Goal: Navigation & Orientation: Understand site structure

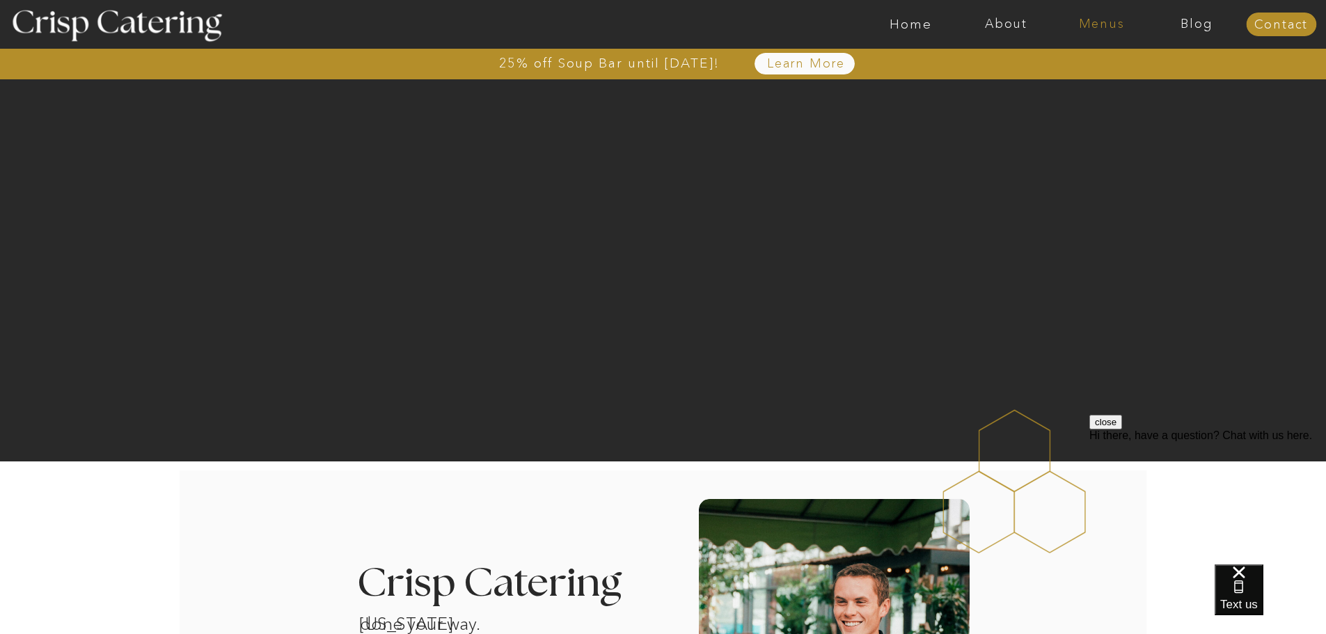
click at [1112, 24] on nav "Menus" at bounding box center [1101, 24] width 95 height 14
click at [1099, 66] on nav "Summer (Mar-Aug)" at bounding box center [1106, 62] width 125 height 13
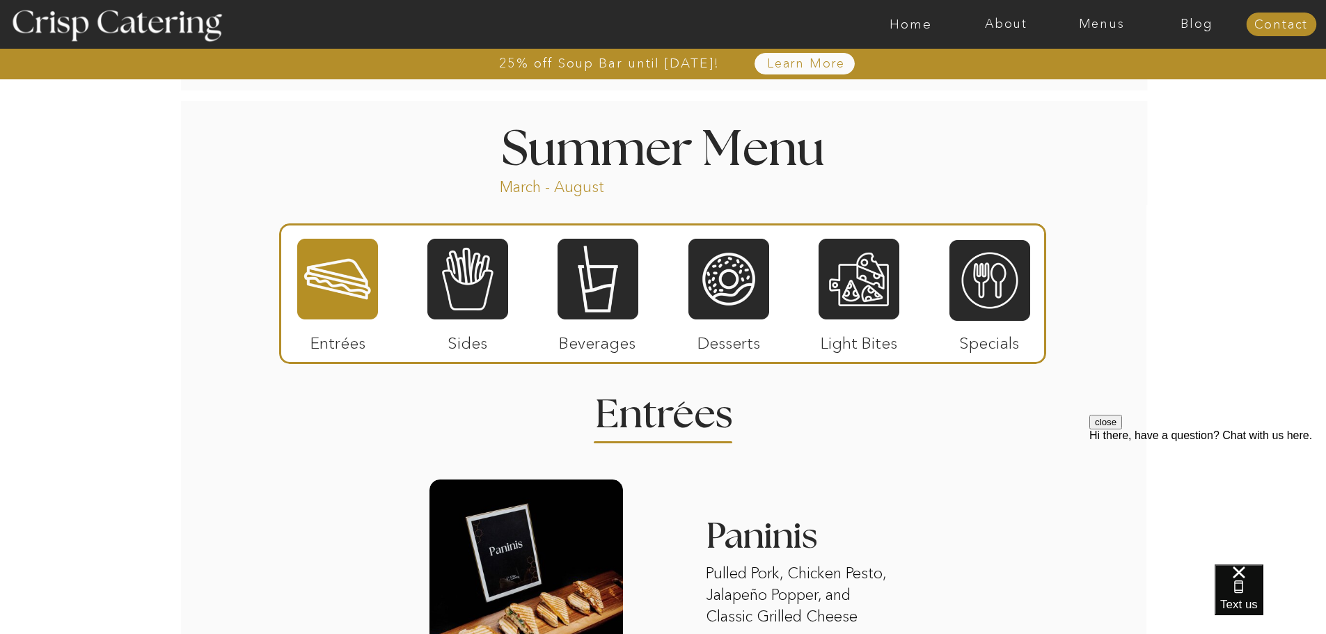
scroll to position [1103, 0]
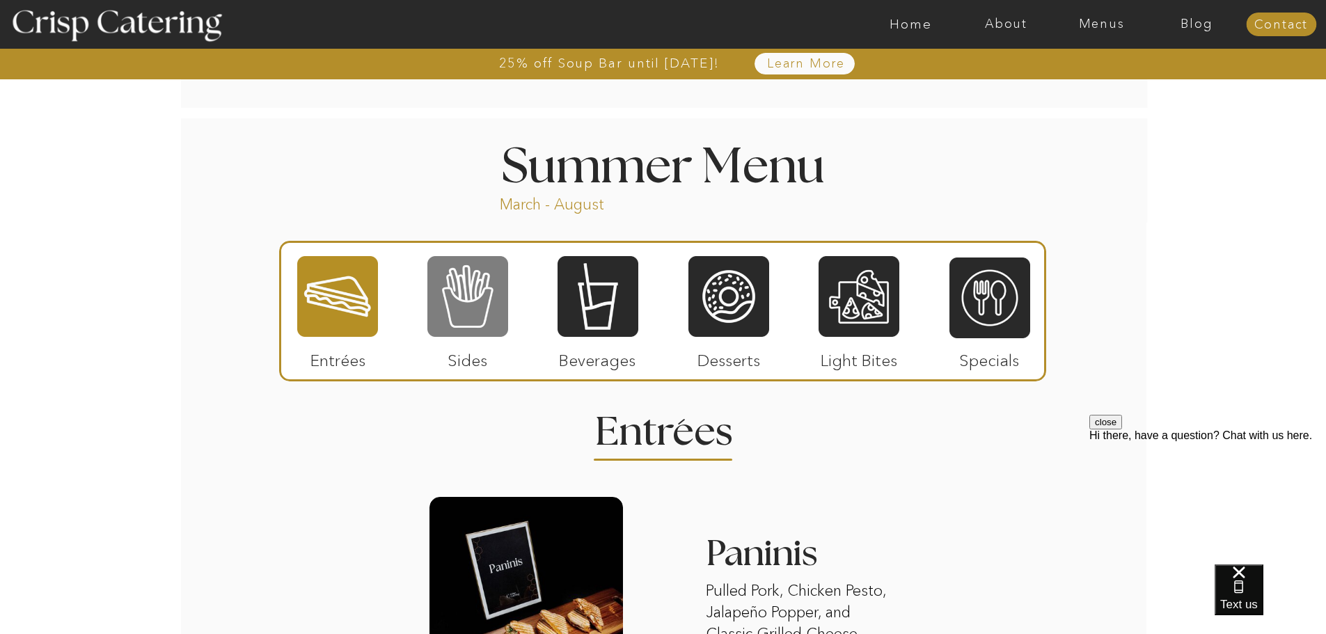
click at [484, 280] on div at bounding box center [467, 297] width 81 height 84
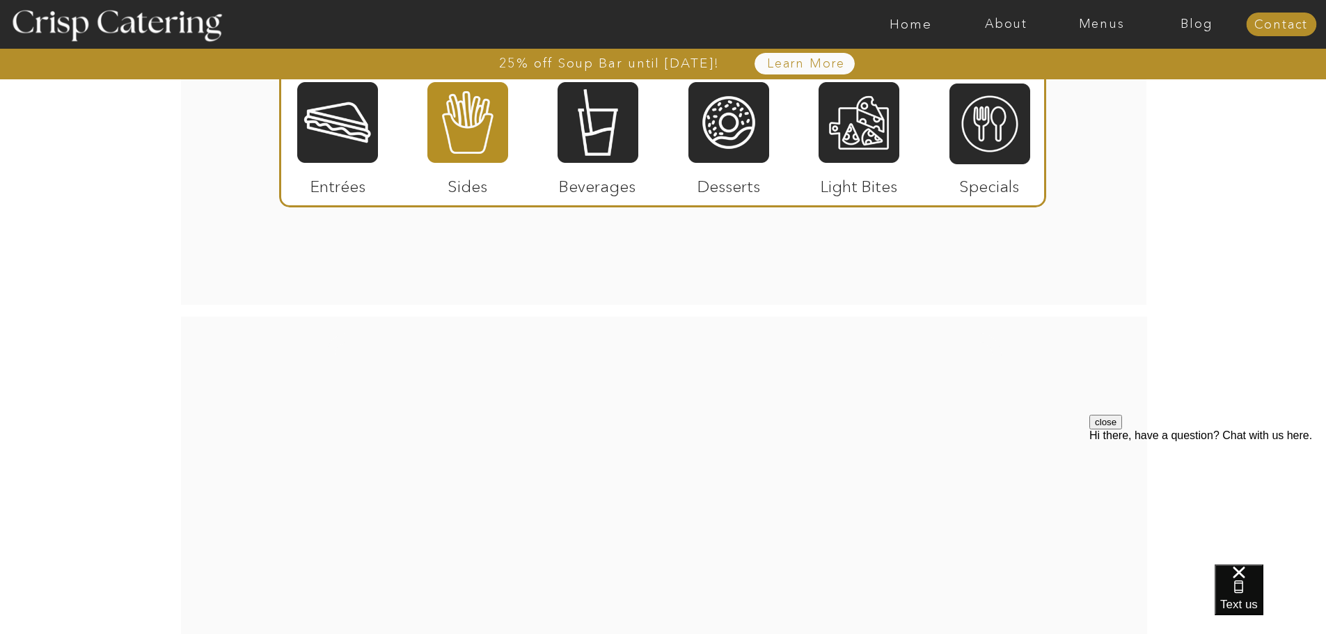
scroll to position [1729, 0]
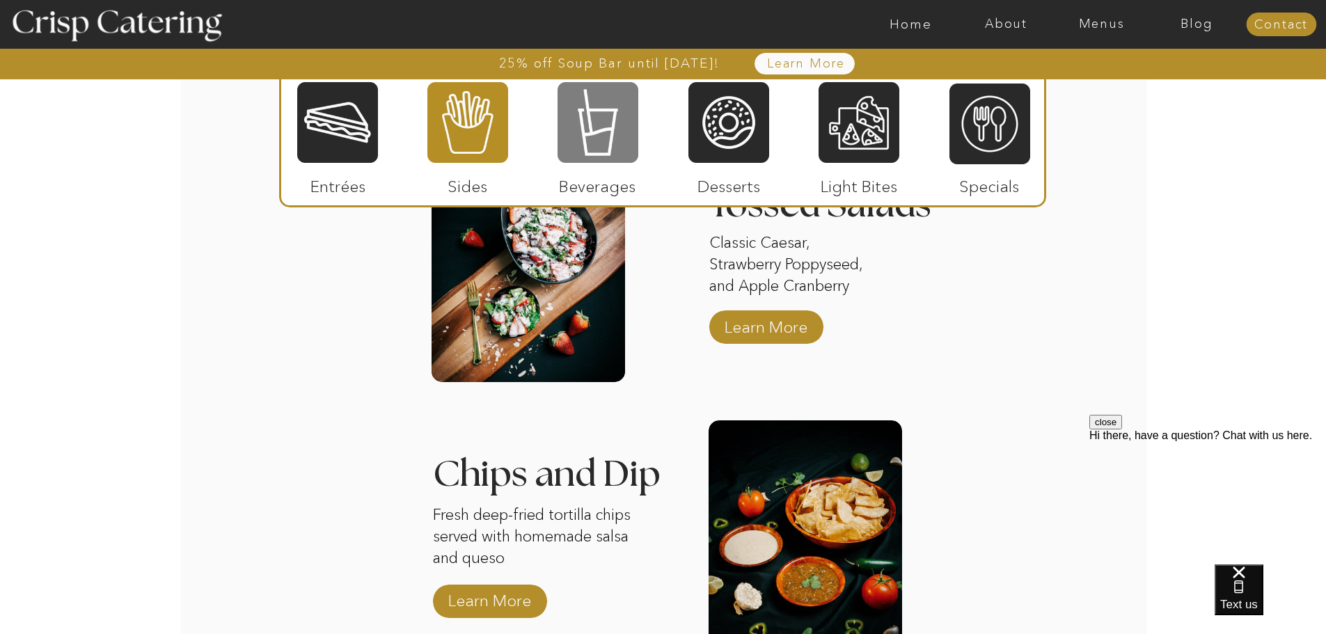
click at [612, 127] on div at bounding box center [598, 123] width 81 height 84
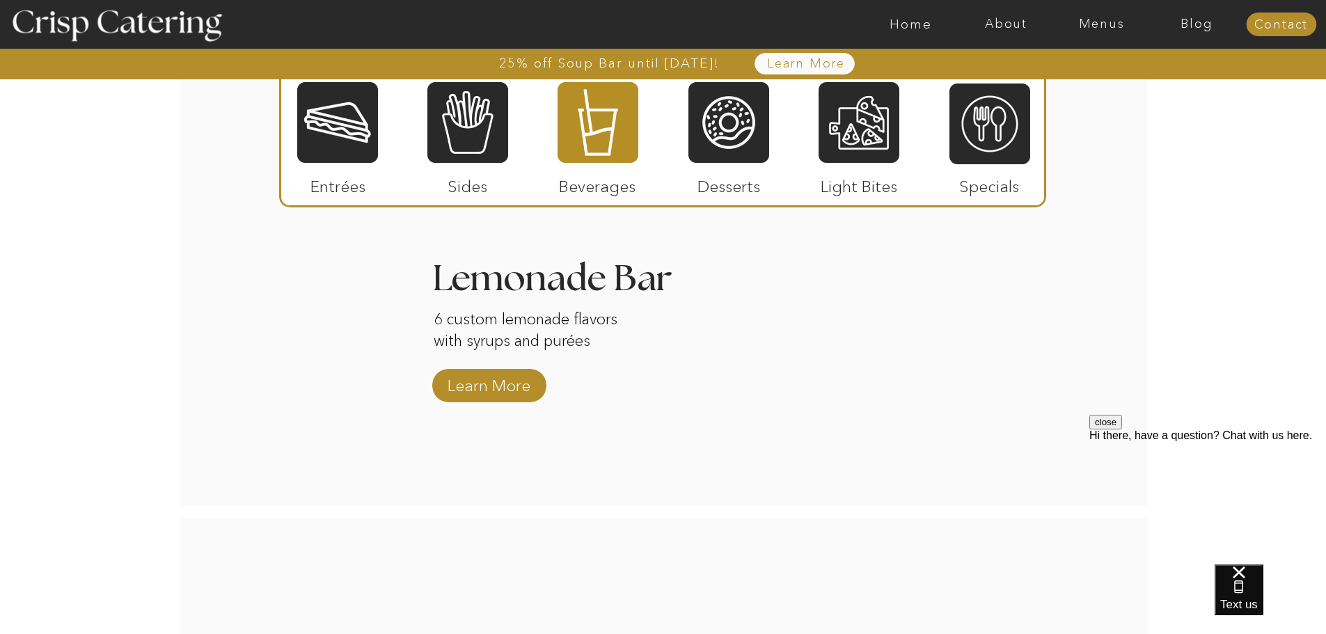
scroll to position [1660, 0]
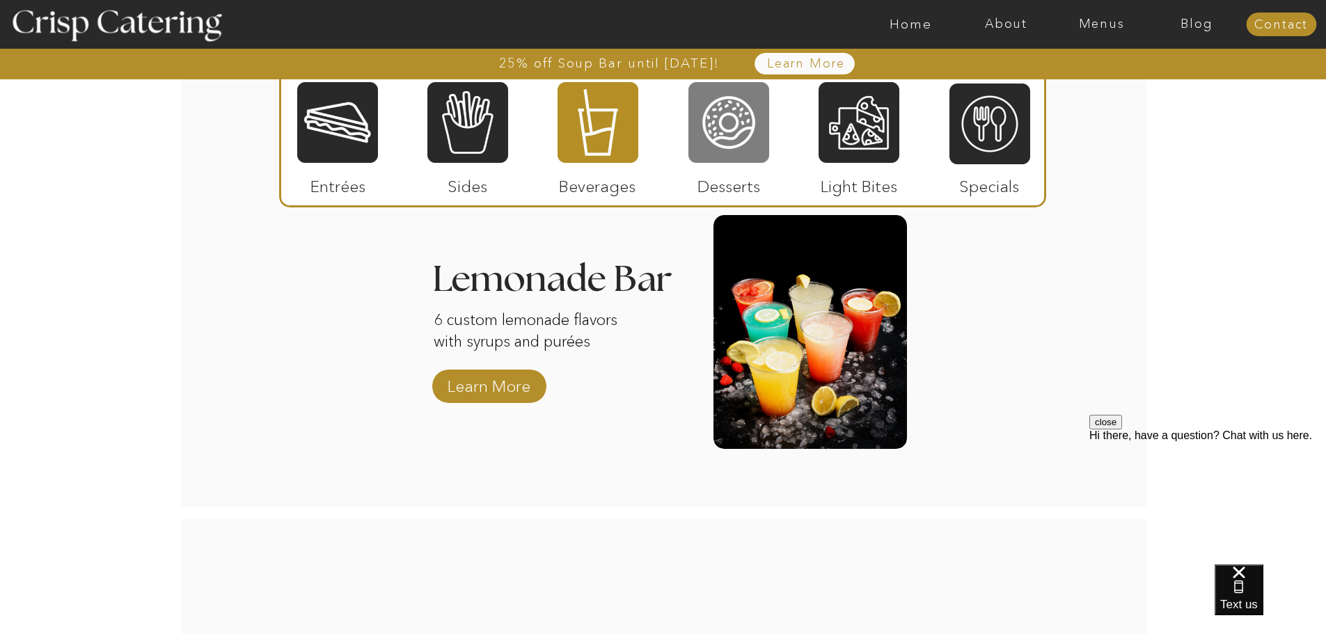
click at [734, 131] on div at bounding box center [728, 123] width 81 height 84
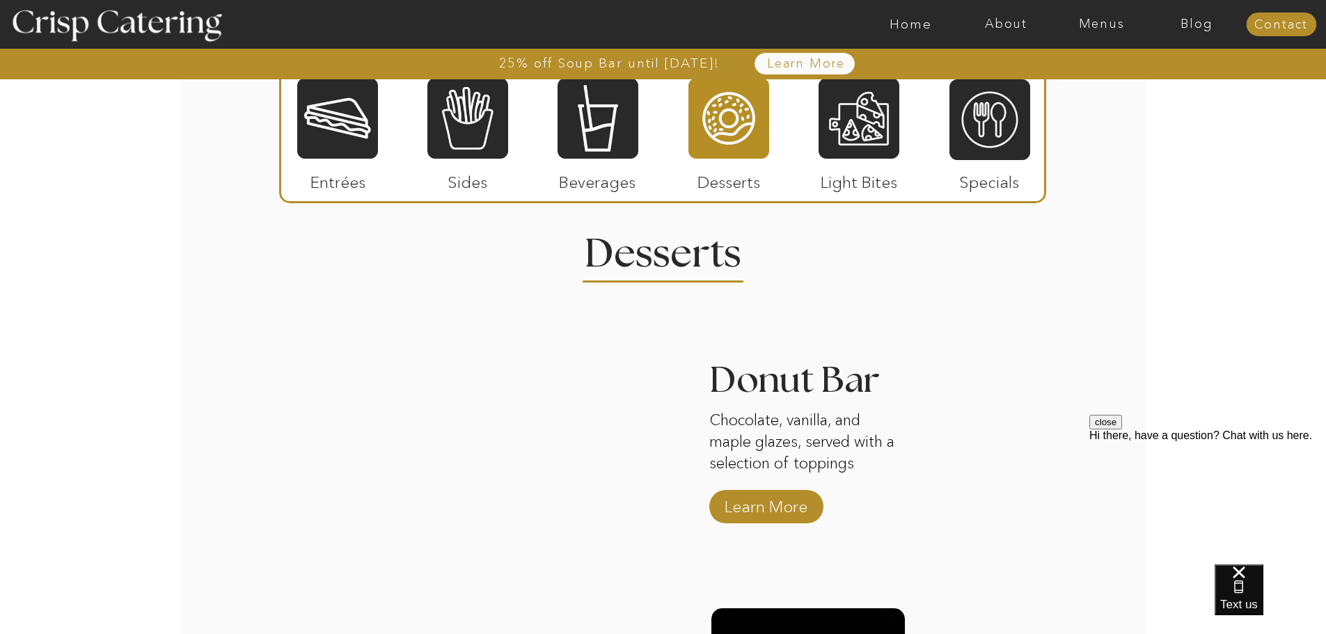
scroll to position [1312, 0]
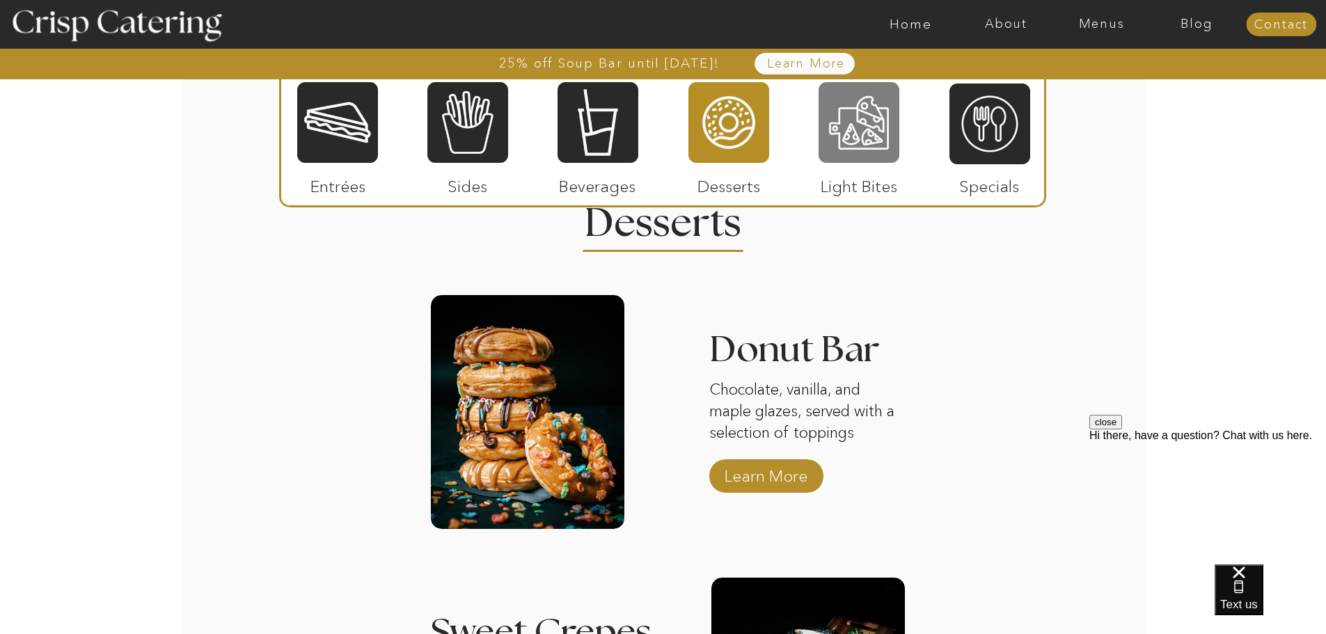
click at [866, 136] on div at bounding box center [859, 123] width 81 height 84
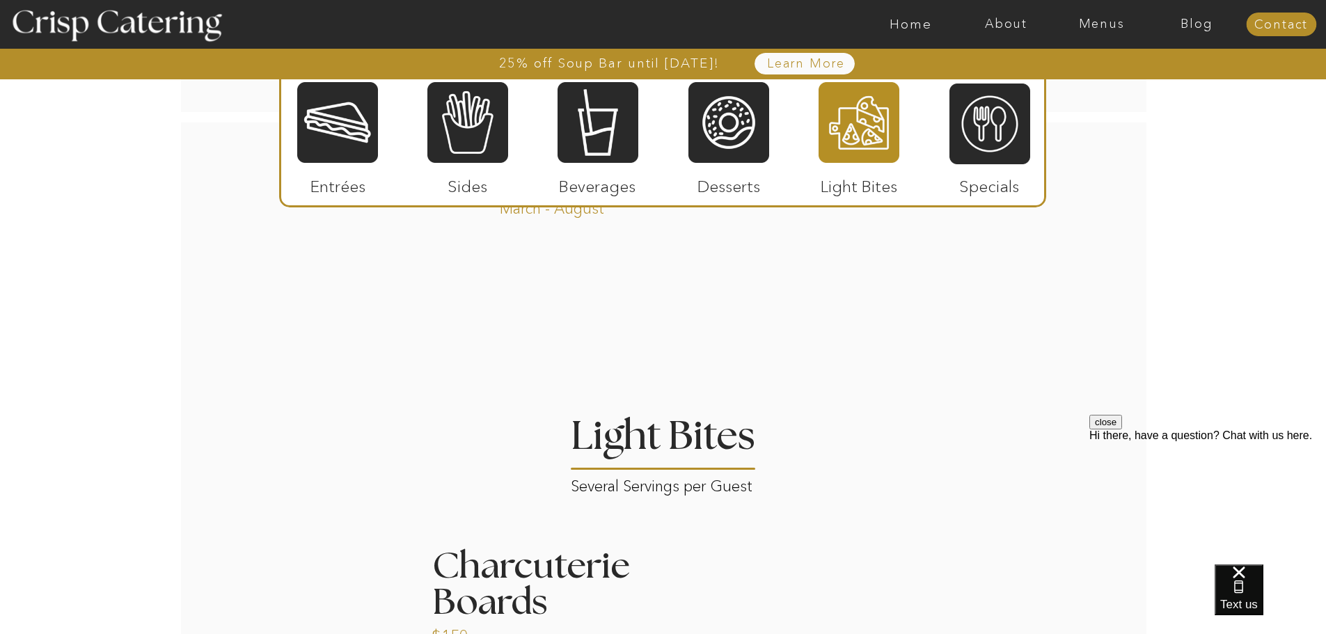
scroll to position [1089, 0]
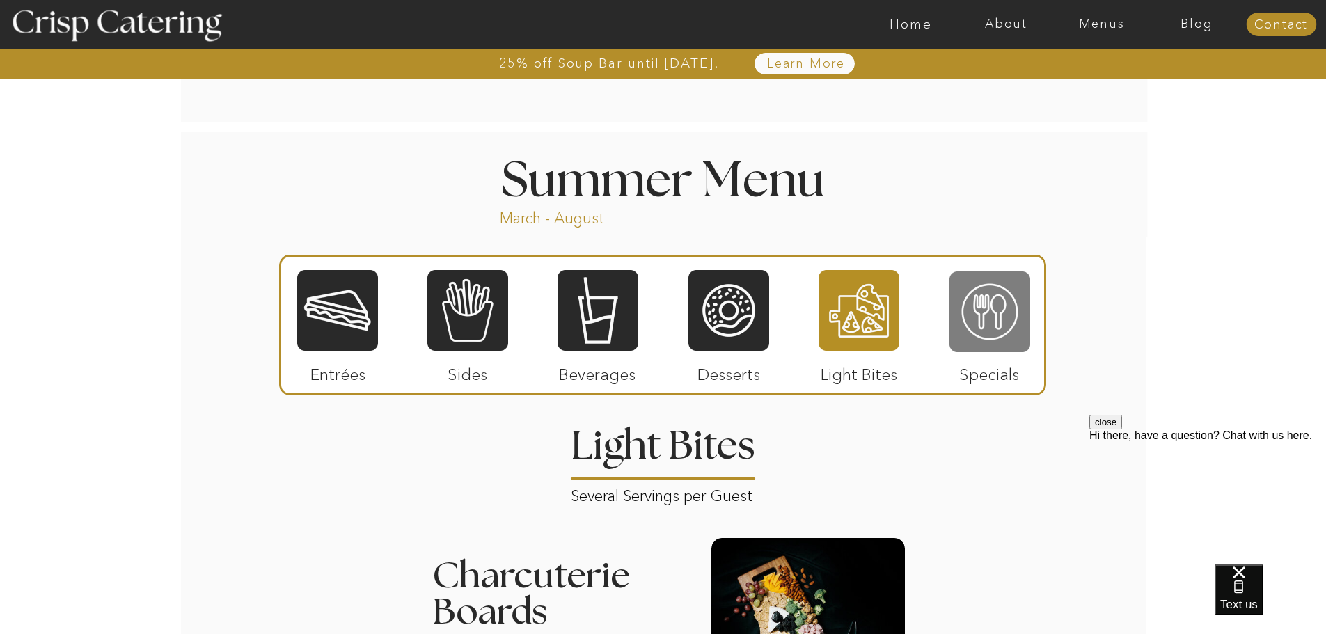
click at [995, 326] on div at bounding box center [990, 312] width 81 height 84
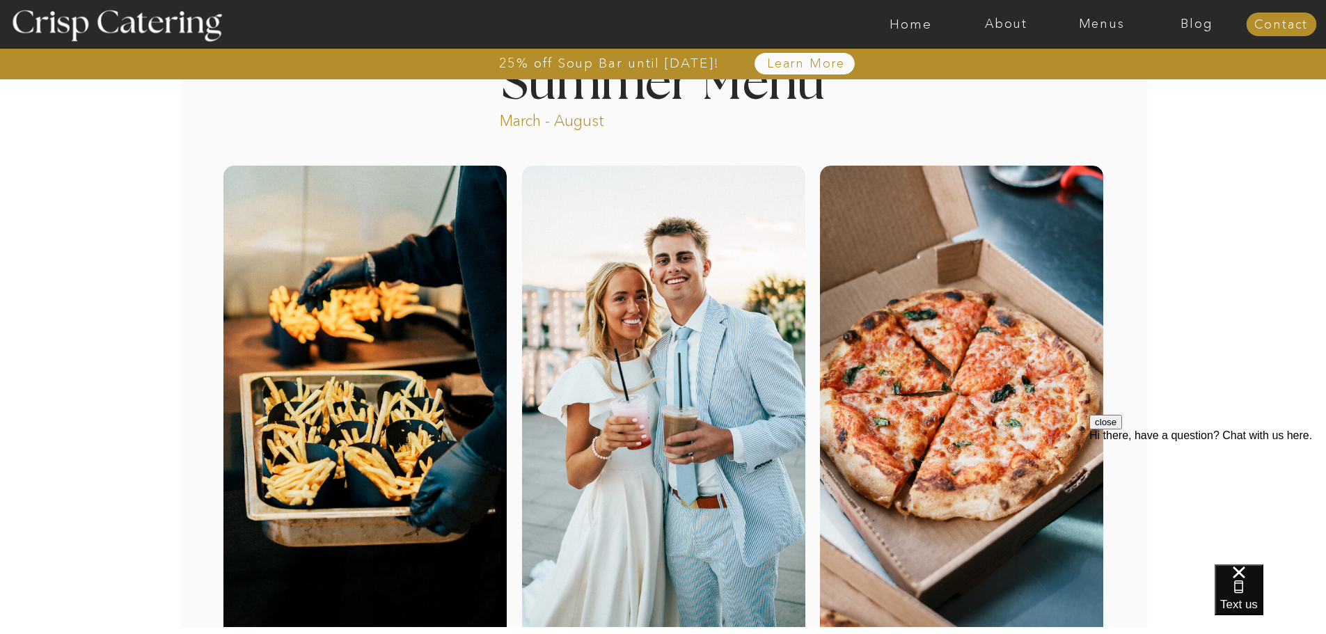
scroll to position [0, 0]
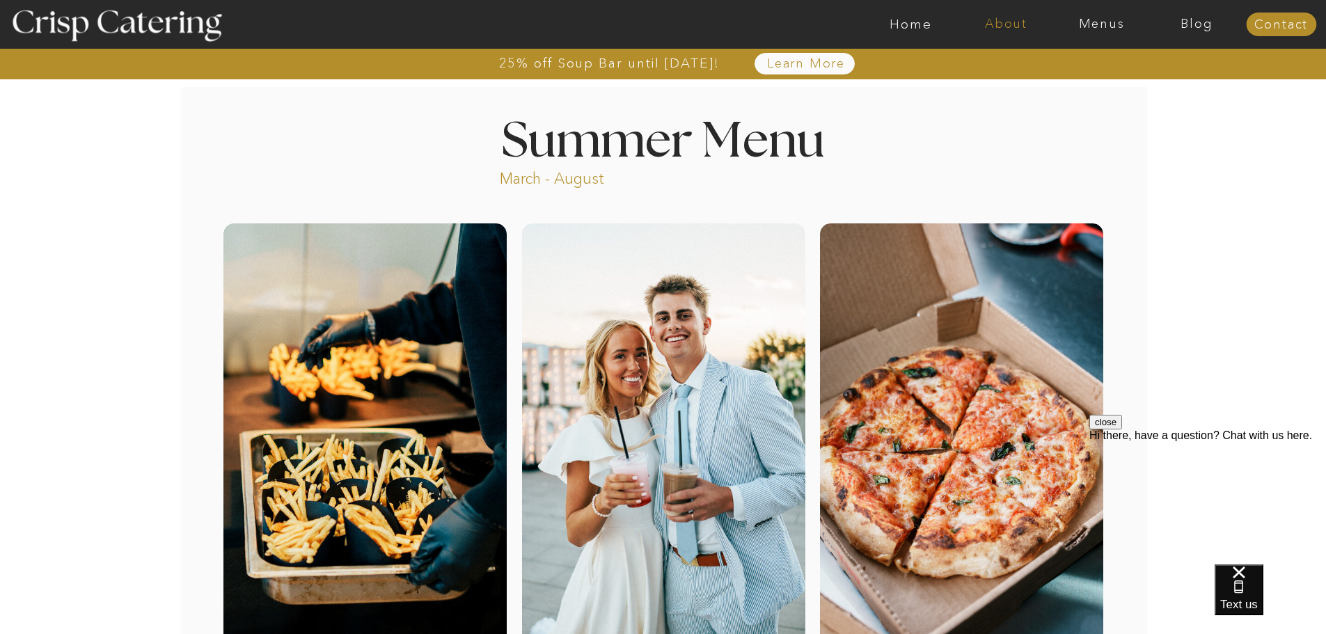
click at [1020, 24] on nav "About" at bounding box center [1006, 24] width 95 height 14
click at [998, 68] on nav "About Crisp" at bounding box center [1010, 64] width 80 height 13
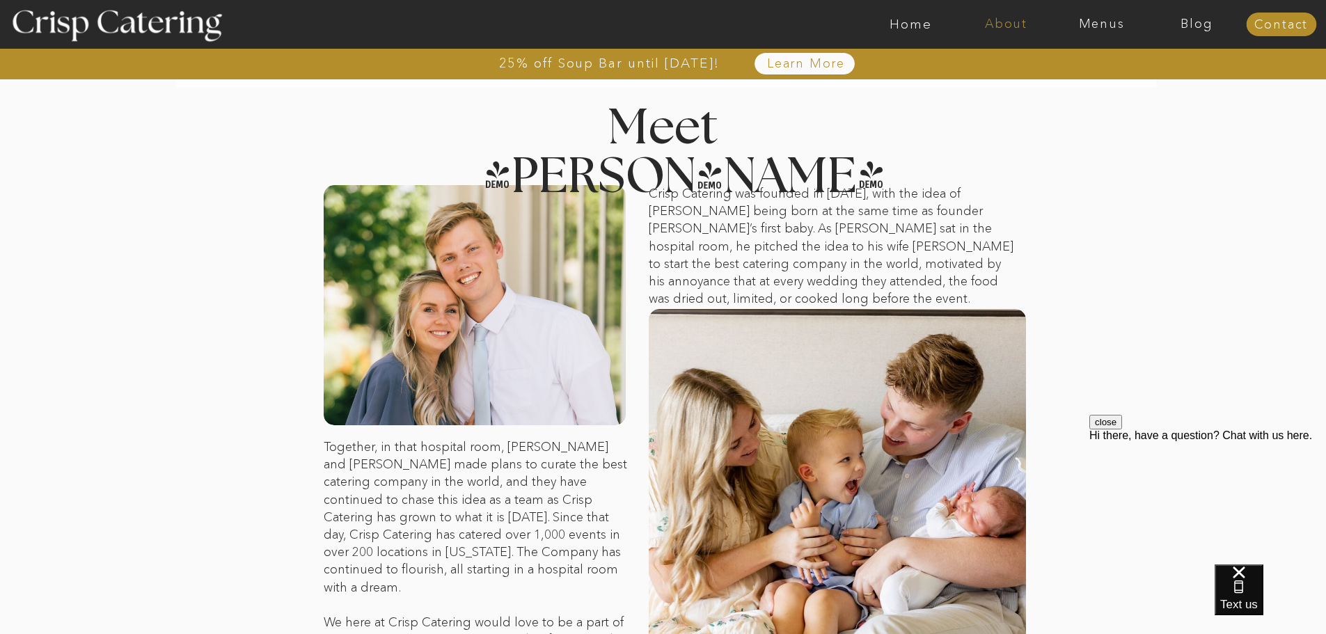
click at [1016, 21] on nav "About" at bounding box center [1006, 24] width 95 height 14
click at [1007, 79] on nav "Crisp Cares" at bounding box center [1010, 81] width 80 height 13
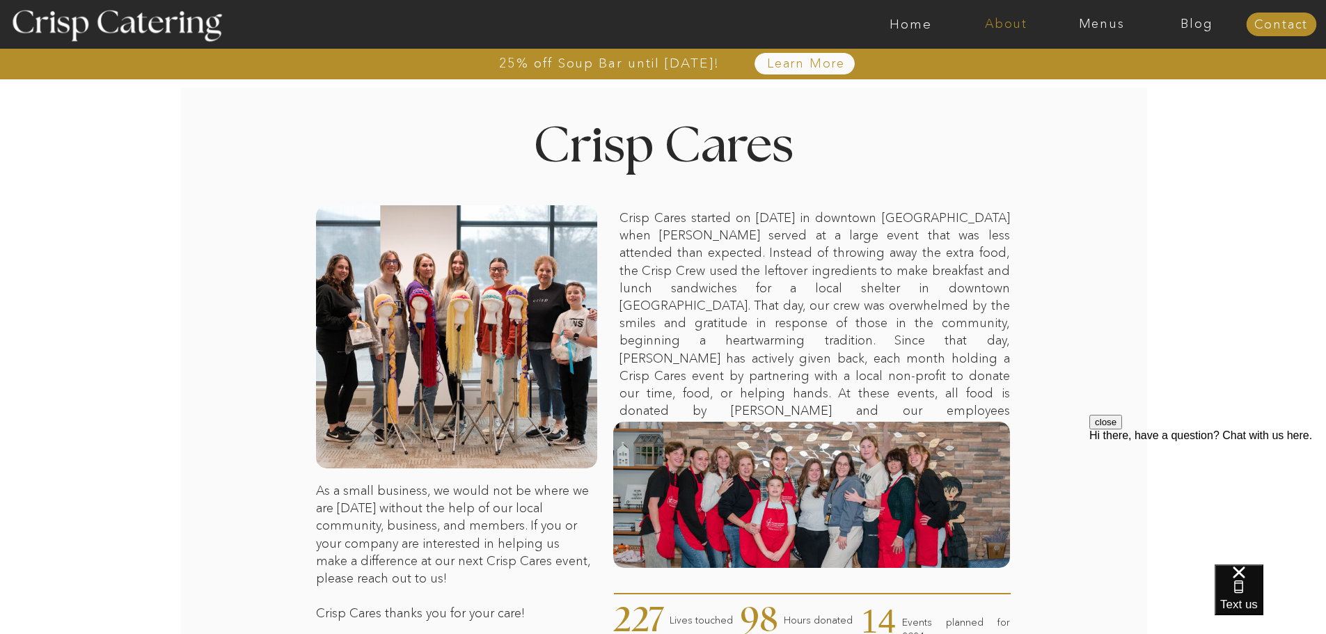
click at [1012, 23] on nav "About" at bounding box center [1006, 24] width 95 height 14
click at [986, 100] on nav "faq" at bounding box center [1005, 99] width 70 height 13
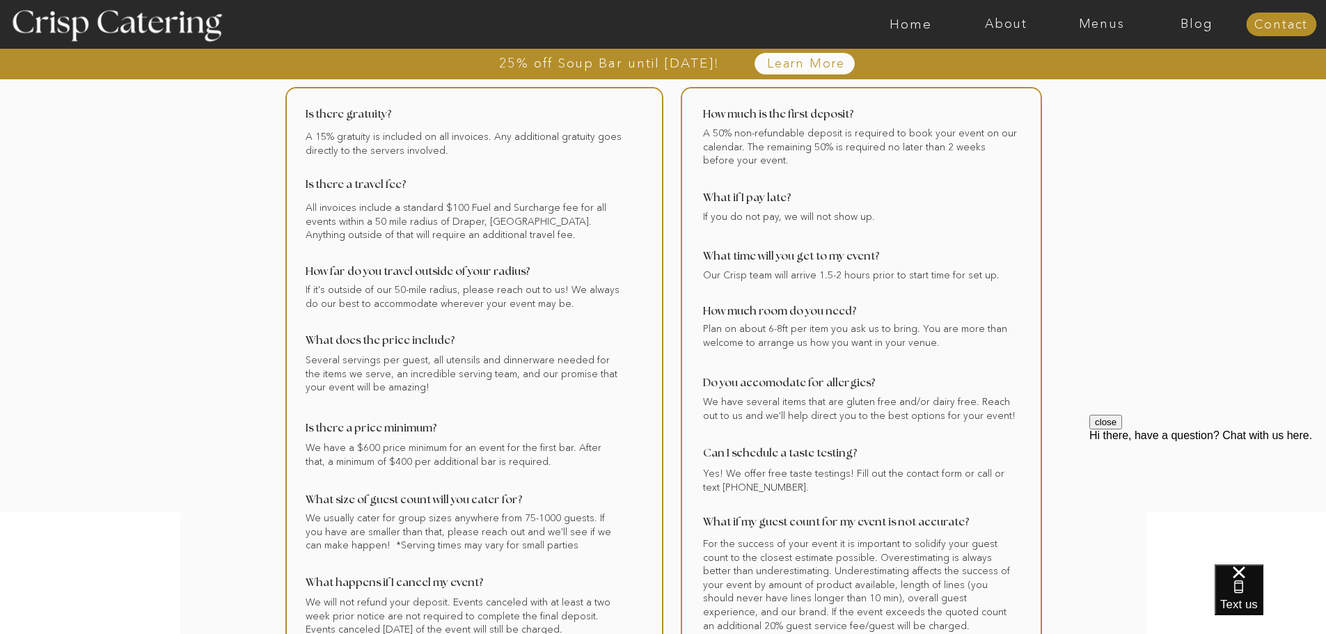
scroll to position [70, 0]
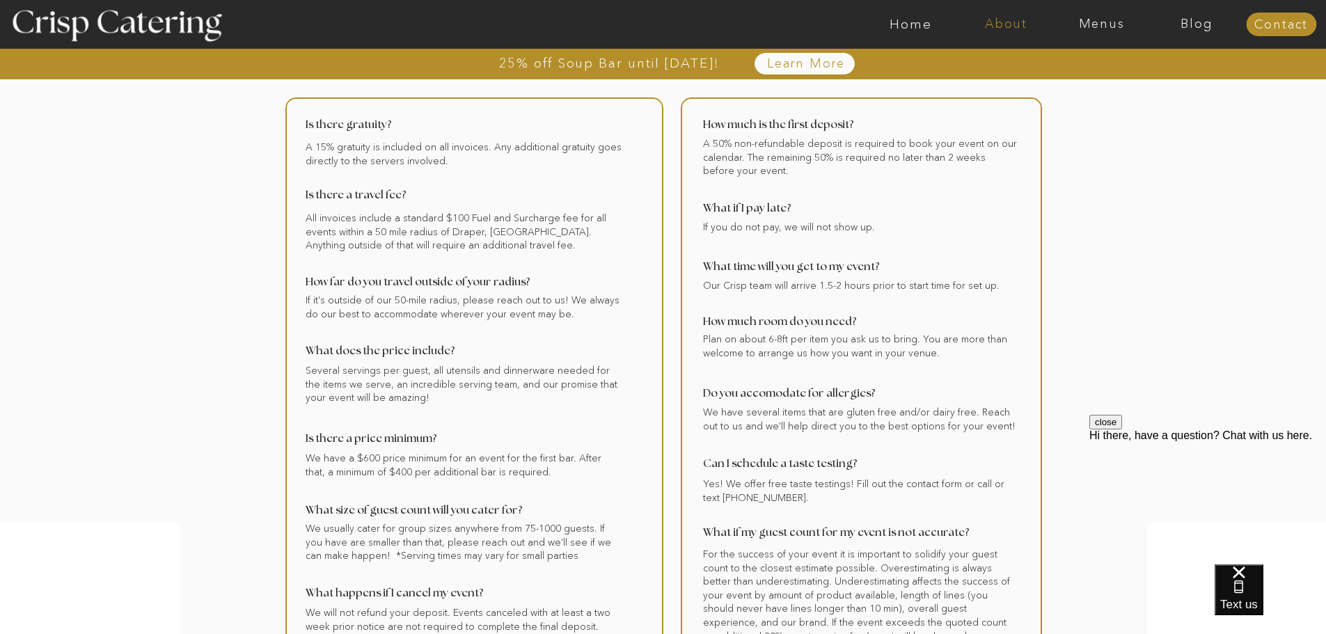
click at [1007, 24] on nav "About" at bounding box center [1006, 24] width 95 height 14
click at [994, 115] on nav "Reviews" at bounding box center [1005, 117] width 70 height 13
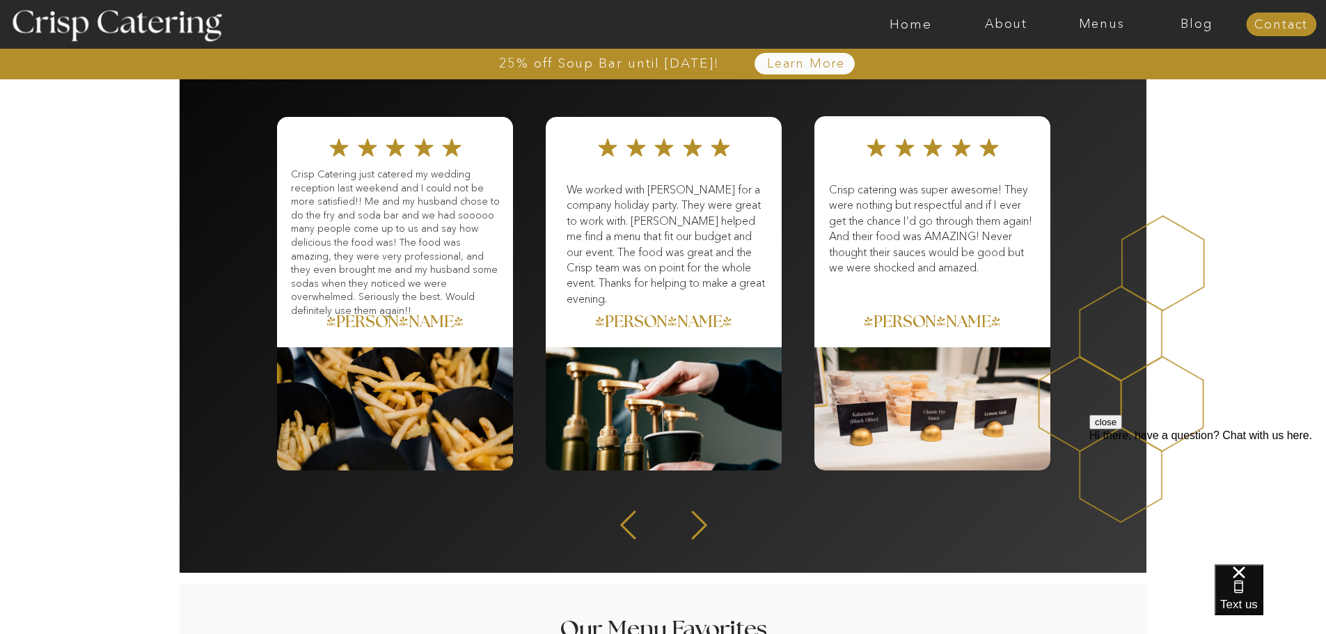
scroll to position [70, 0]
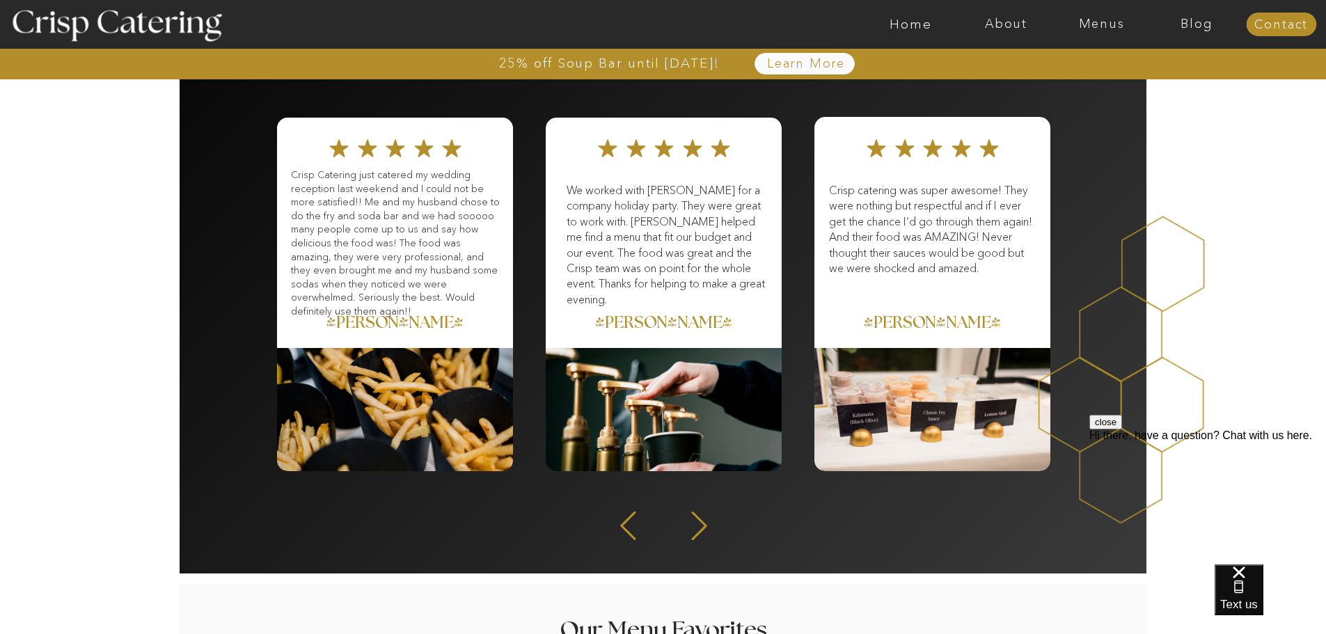
click at [1099, 336] on div at bounding box center [1129, 367] width 243 height 476
click at [695, 529] on icon at bounding box center [699, 526] width 37 height 34
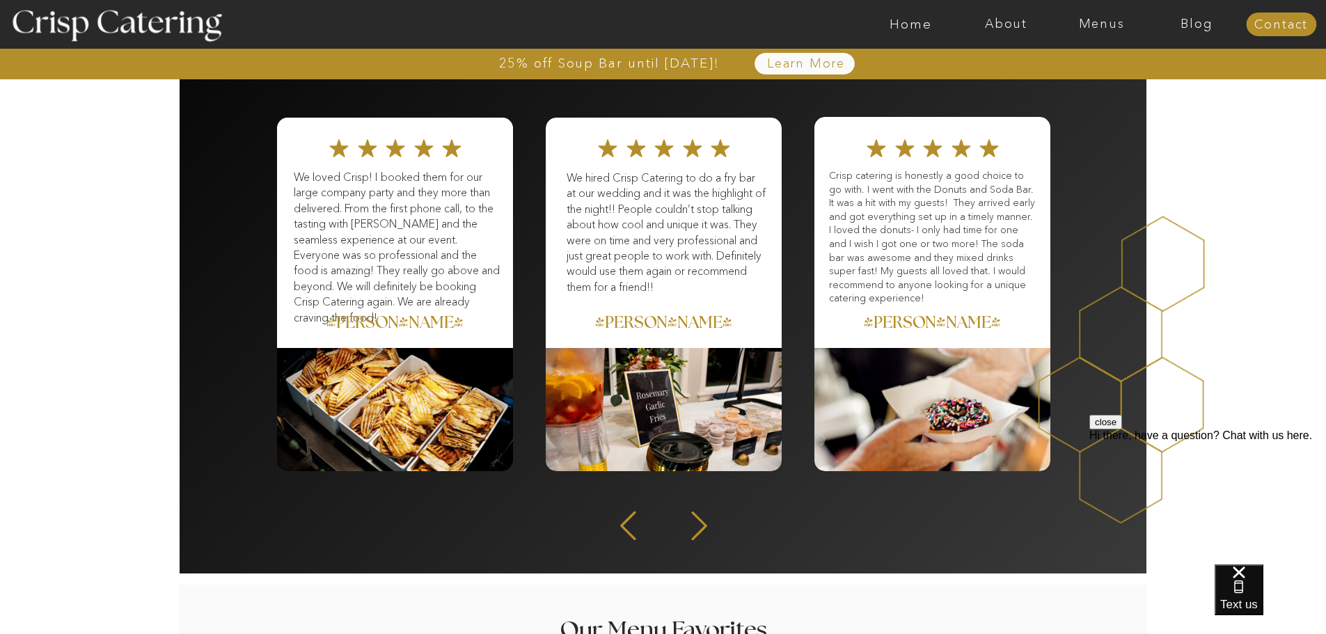
click at [696, 524] on icon at bounding box center [699, 526] width 37 height 34
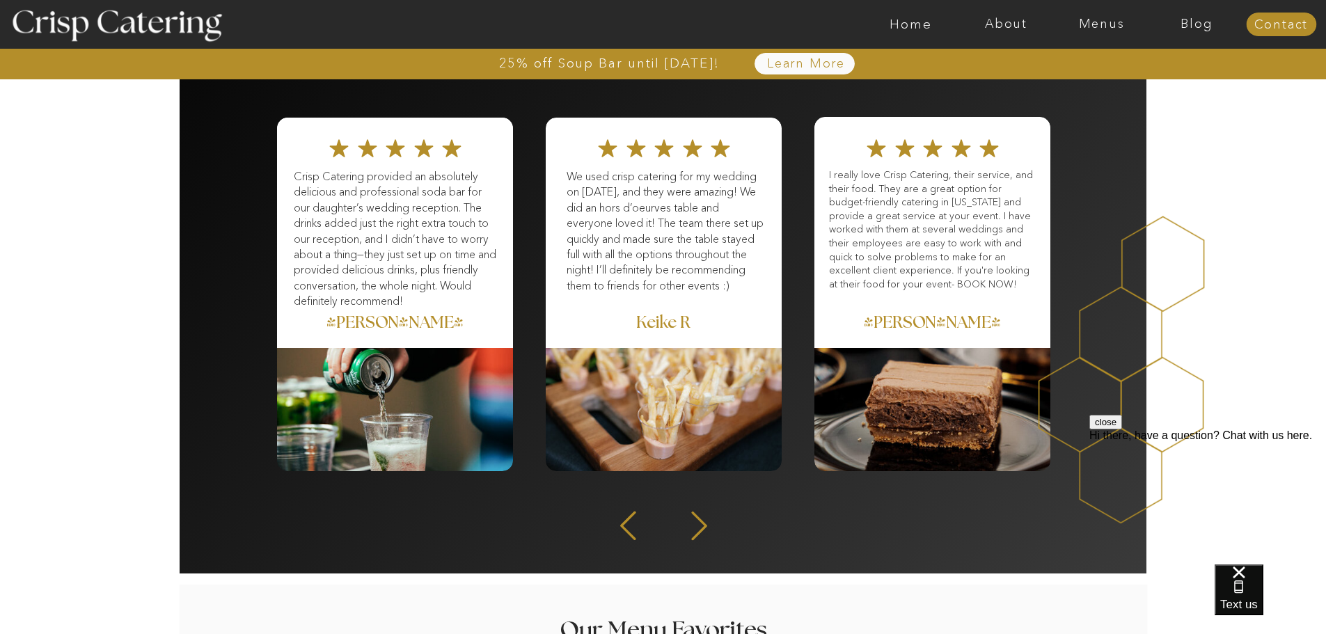
click at [696, 524] on icon at bounding box center [699, 526] width 37 height 34
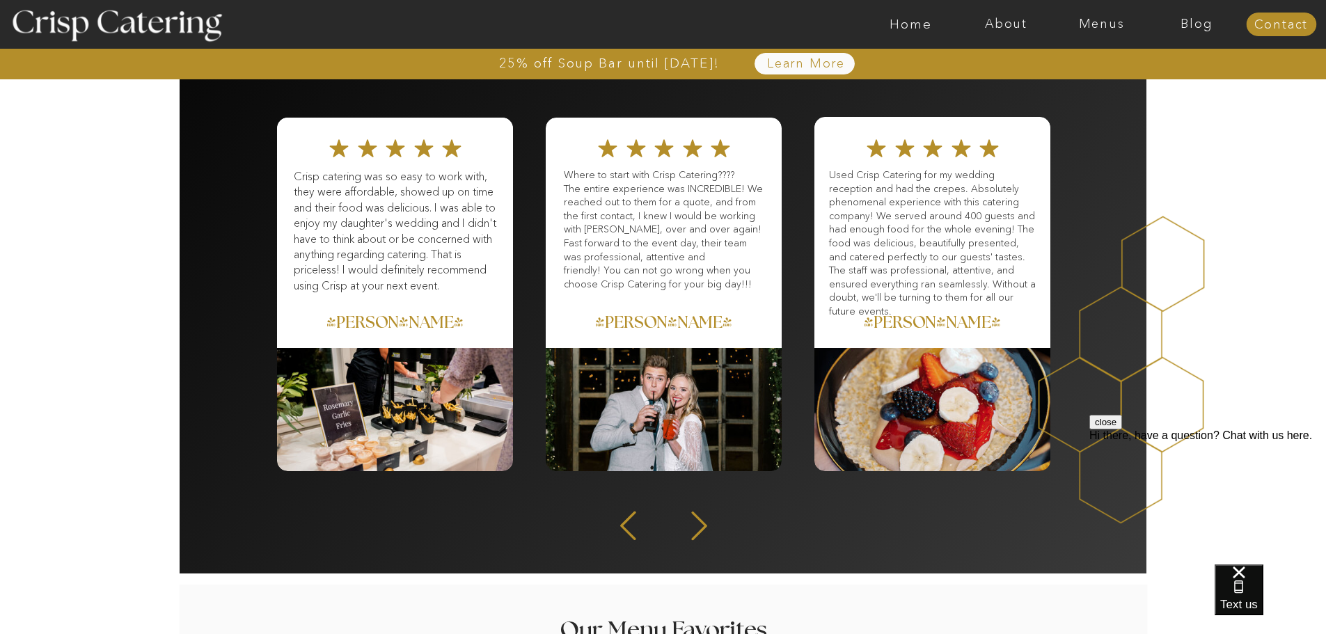
click at [696, 524] on icon at bounding box center [699, 526] width 37 height 34
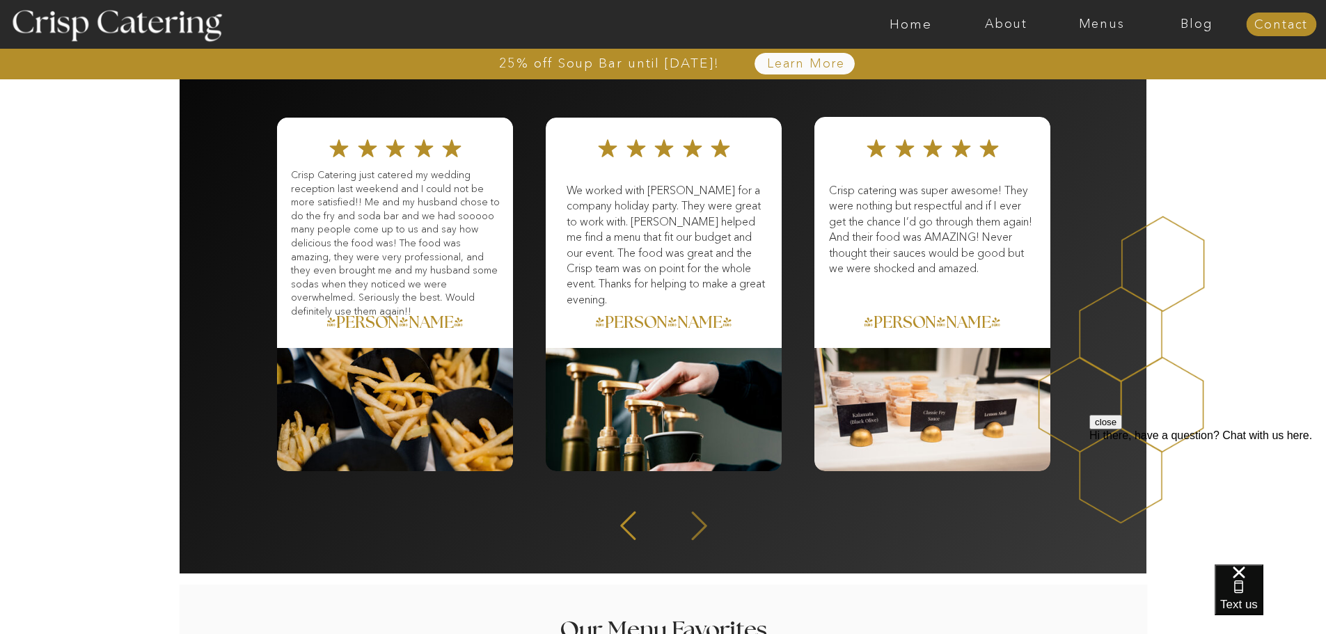
click at [696, 524] on icon at bounding box center [699, 526] width 37 height 34
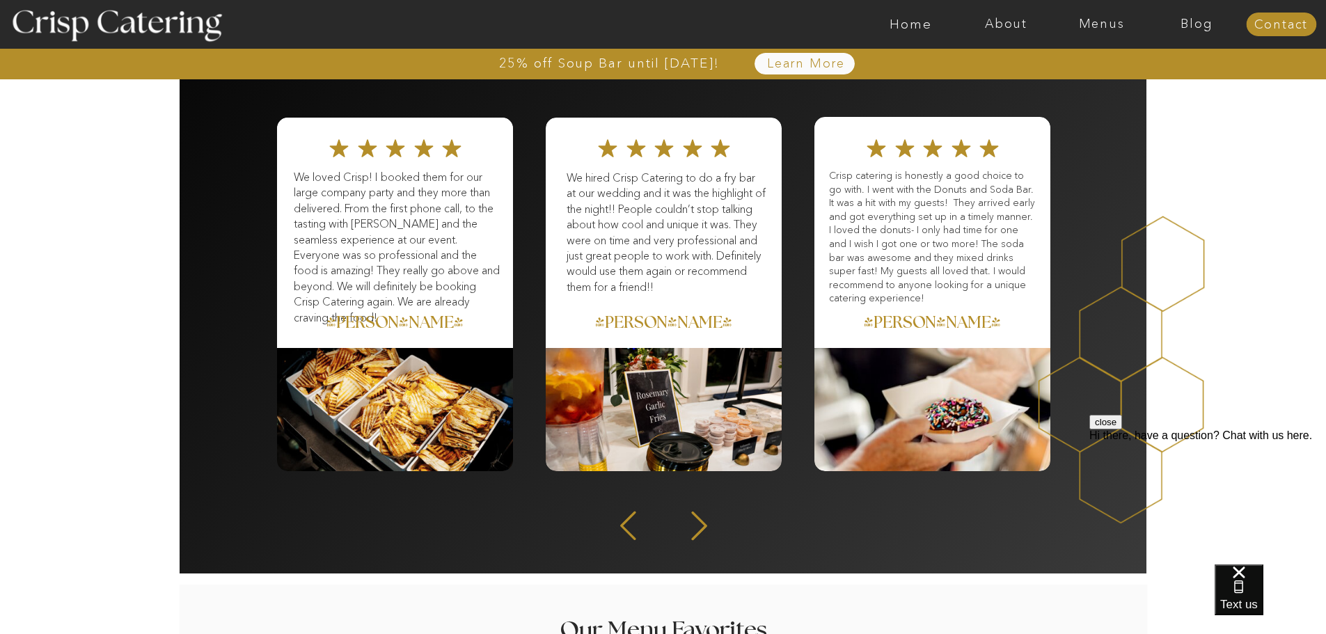
click at [637, 532] on icon at bounding box center [628, 526] width 37 height 34
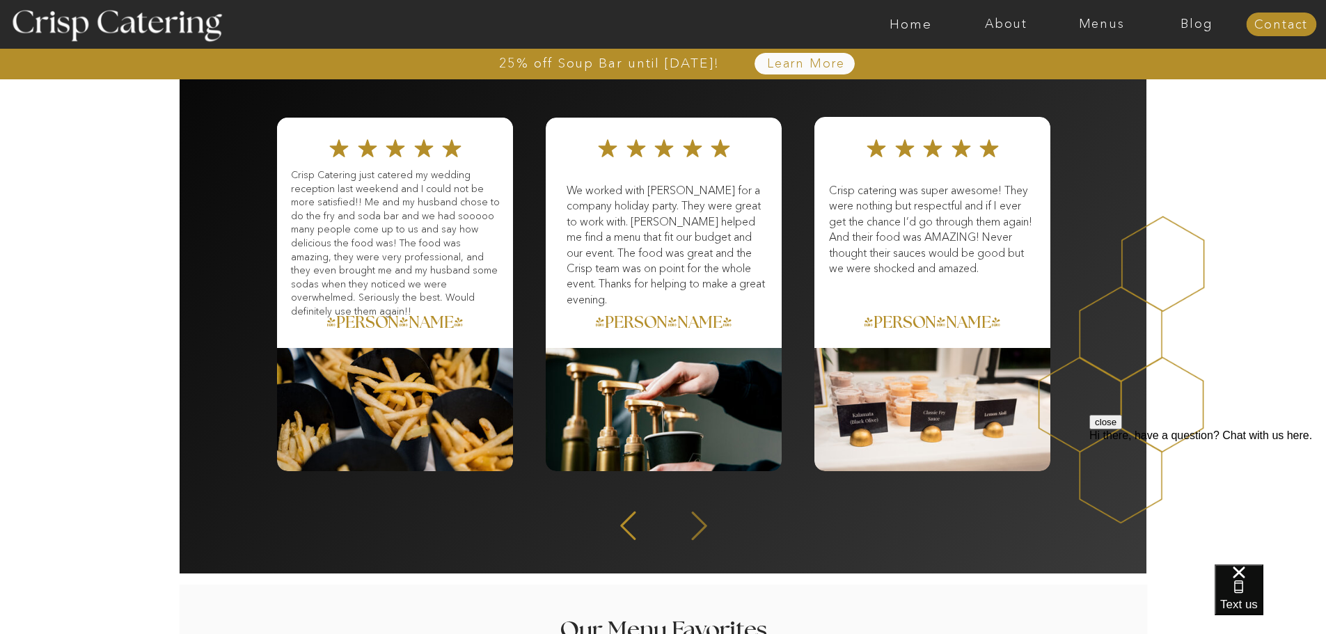
click at [701, 526] on icon at bounding box center [699, 526] width 37 height 34
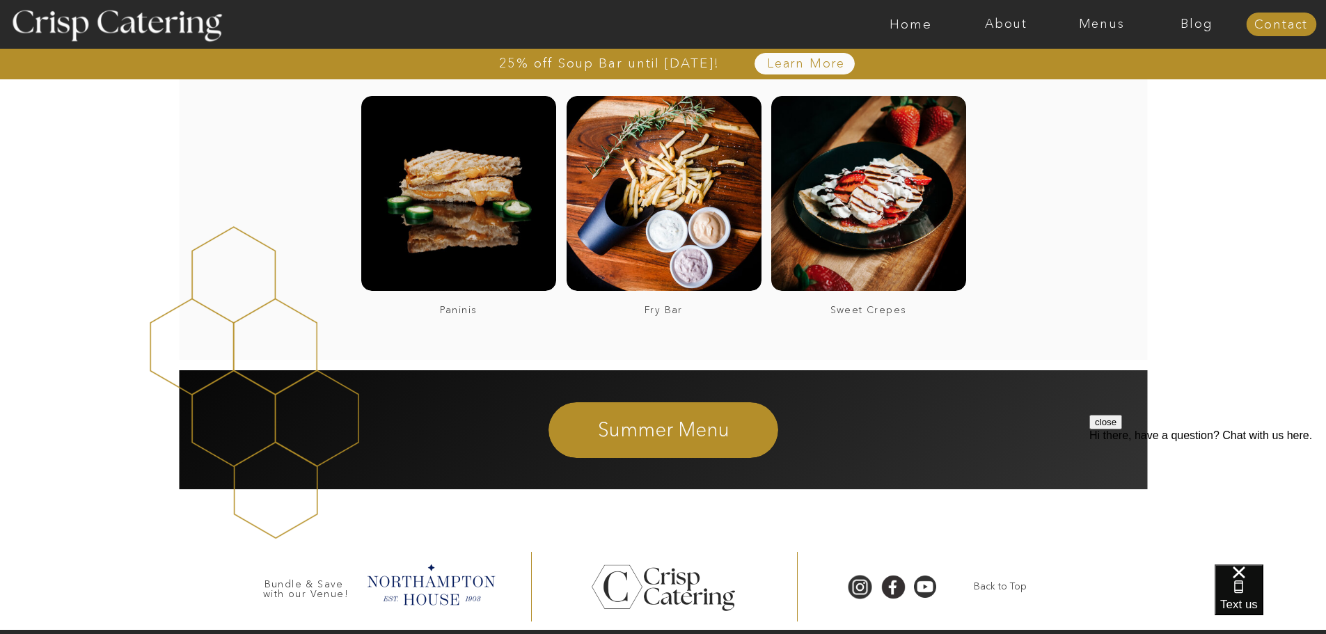
scroll to position [674, 0]
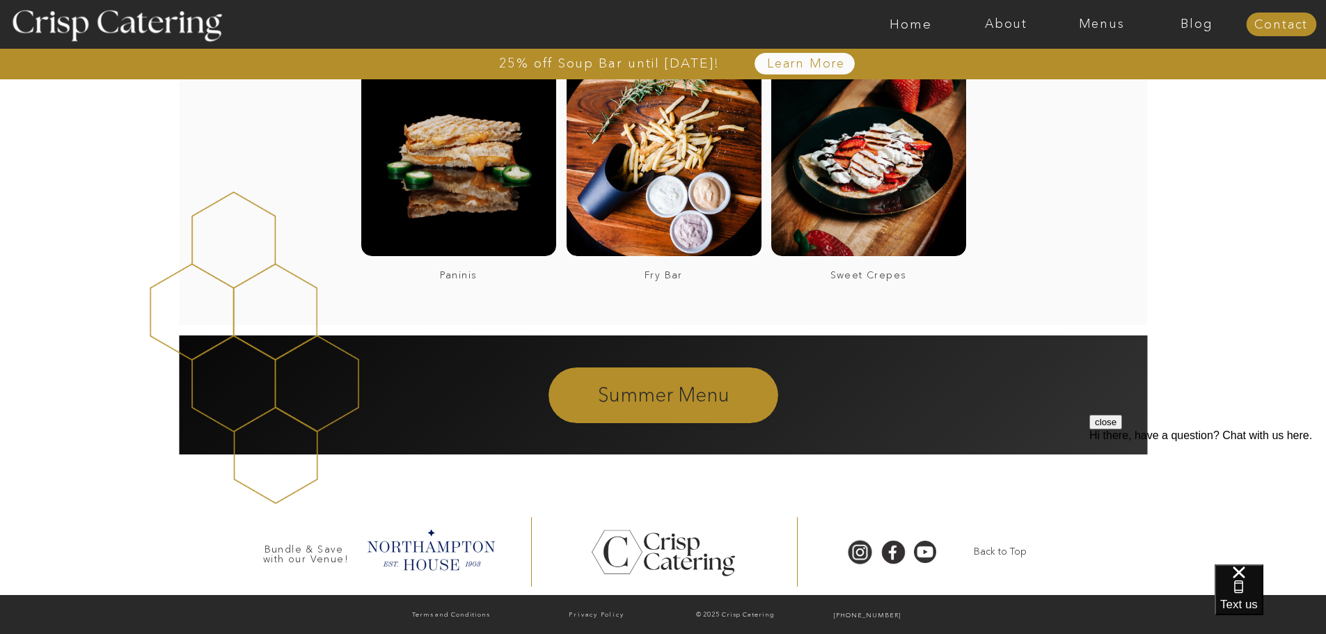
click at [732, 391] on p "Summer Menu" at bounding box center [664, 393] width 378 height 25
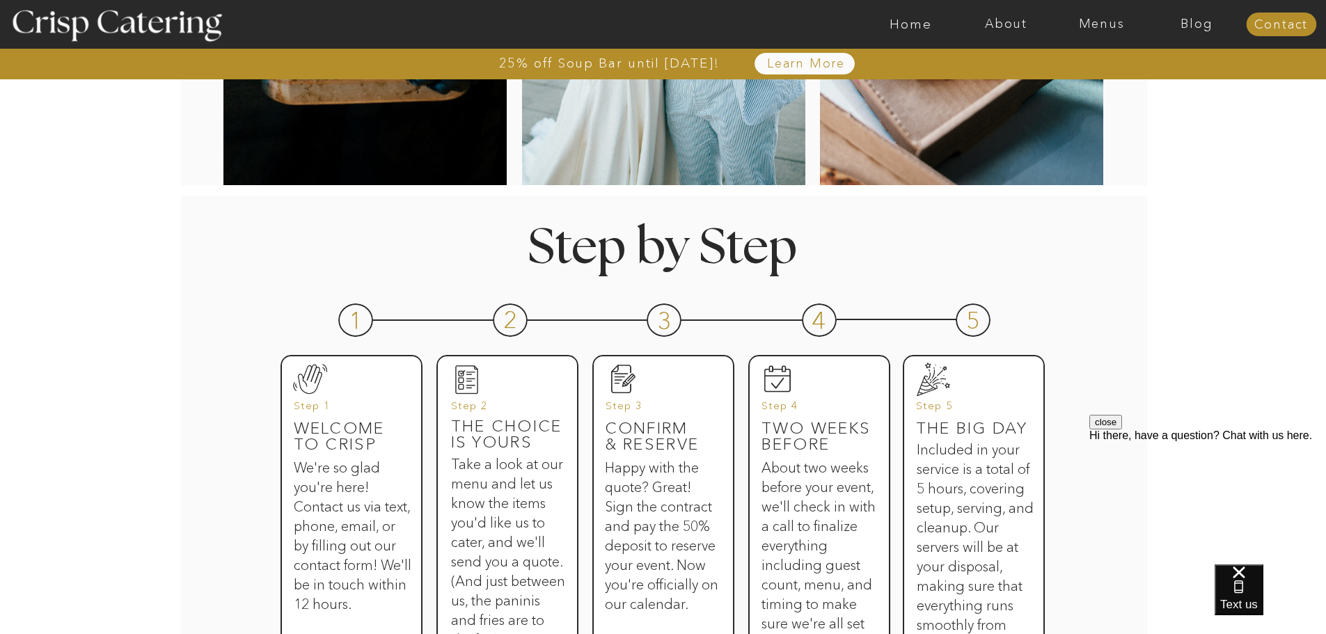
scroll to position [348, 0]
